Goal: Browse casually: Explore the website without a specific task or goal

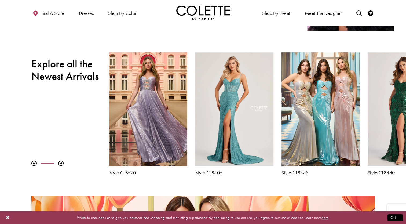
scroll to position [176, 0]
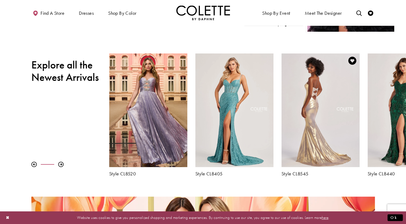
click at [319, 99] on div "Visit Colette by Daphne Style No. CL8545 Page" at bounding box center [321, 110] width 78 height 114
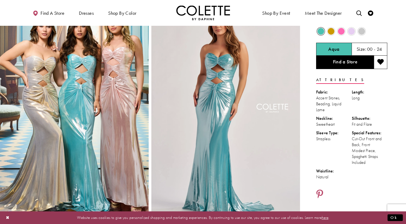
scroll to position [21, 0]
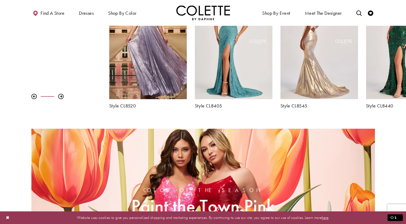
scroll to position [176, 0]
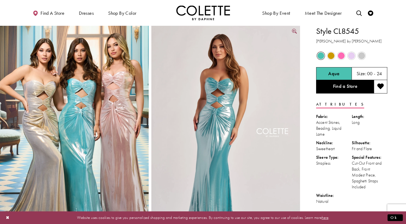
scroll to position [21, 0]
